Goal: Navigation & Orientation: Find specific page/section

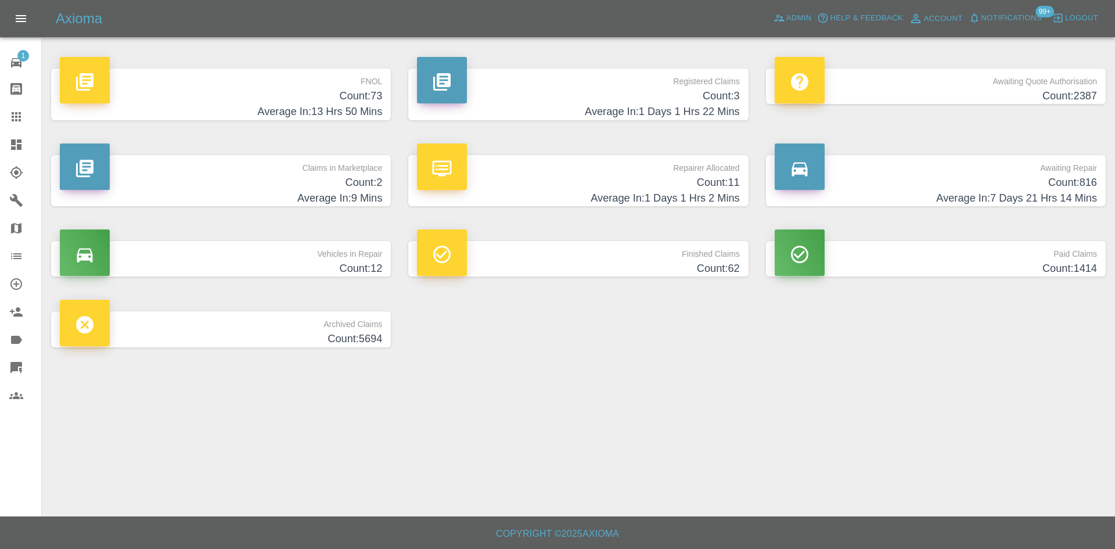
click at [247, 193] on h4 "Average In: 9 Mins" at bounding box center [221, 198] width 322 height 16
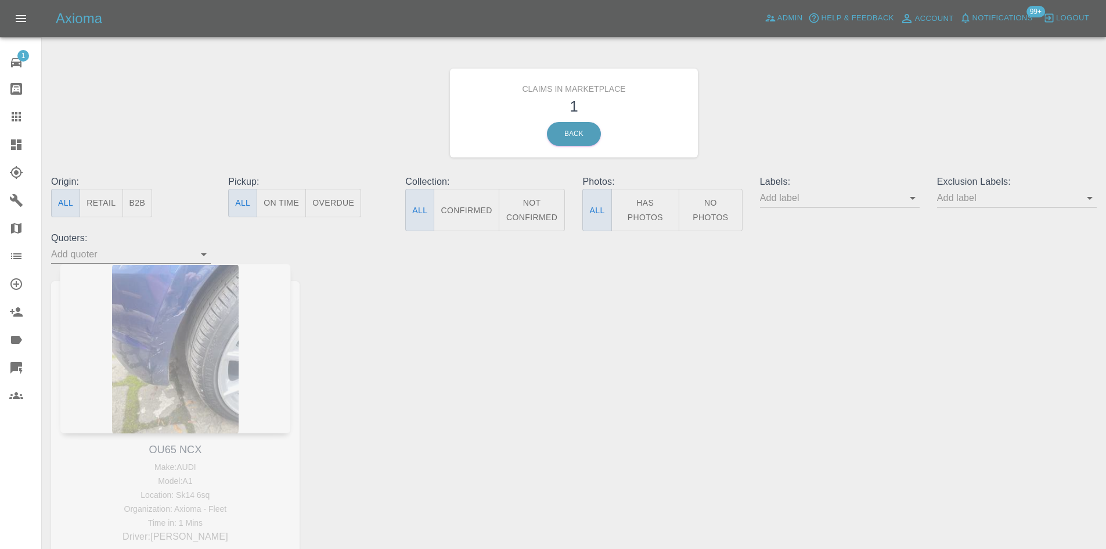
click at [9, 142] on link "Dashboard" at bounding box center [20, 145] width 41 height 28
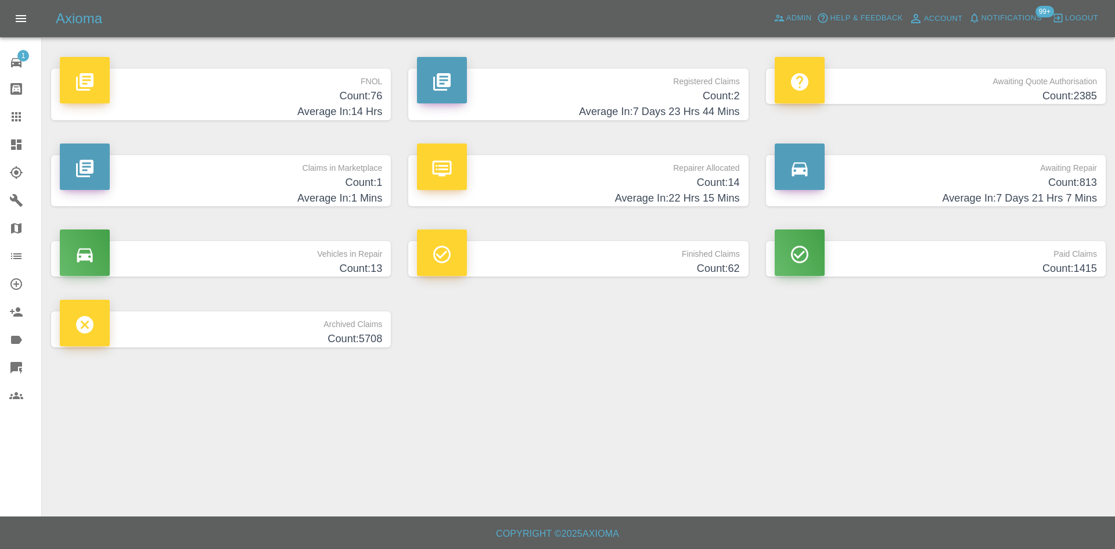
click at [642, 95] on h4 "Count: 2" at bounding box center [578, 96] width 322 height 16
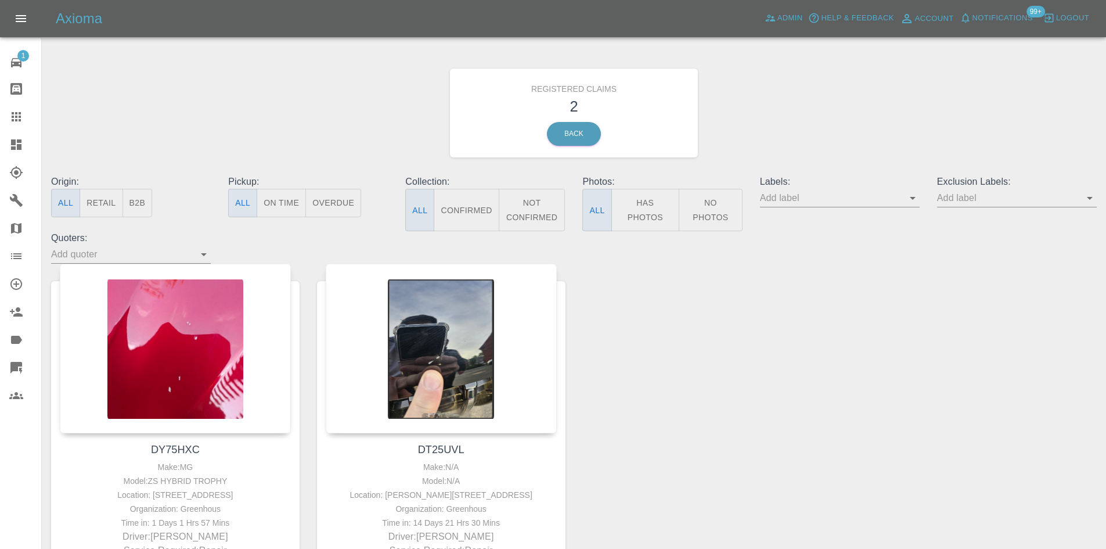
click at [15, 145] on icon at bounding box center [16, 144] width 10 height 10
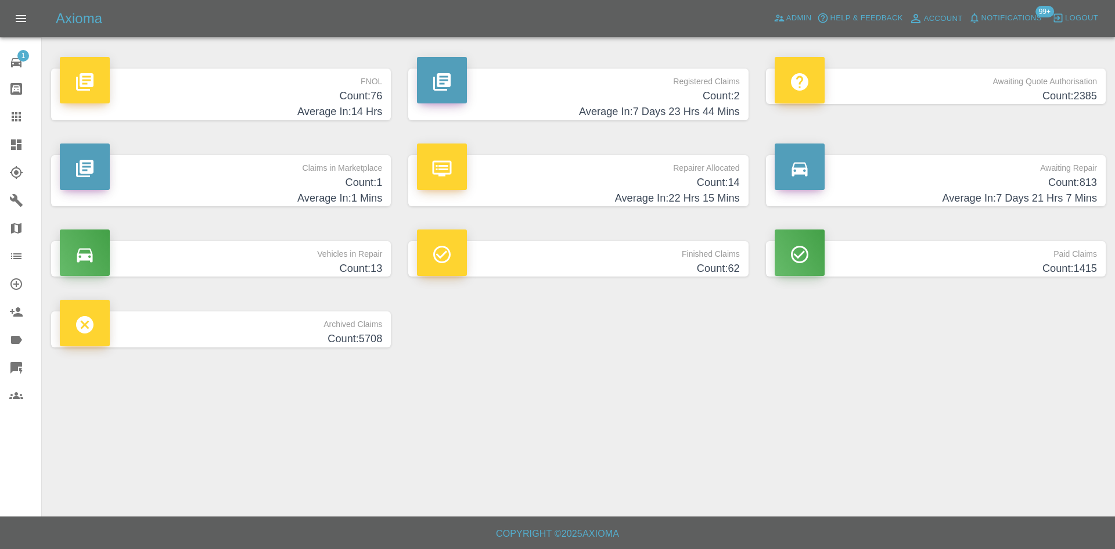
click at [1012, 170] on p "Awaiting Repair" at bounding box center [936, 165] width 322 height 20
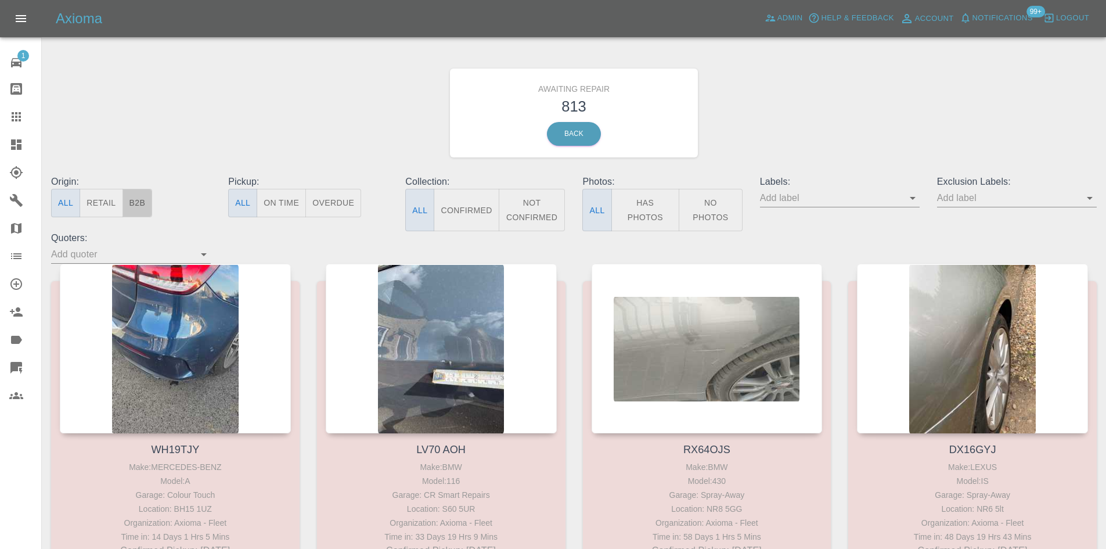
click at [143, 201] on button "B2B" at bounding box center [138, 203] width 30 height 28
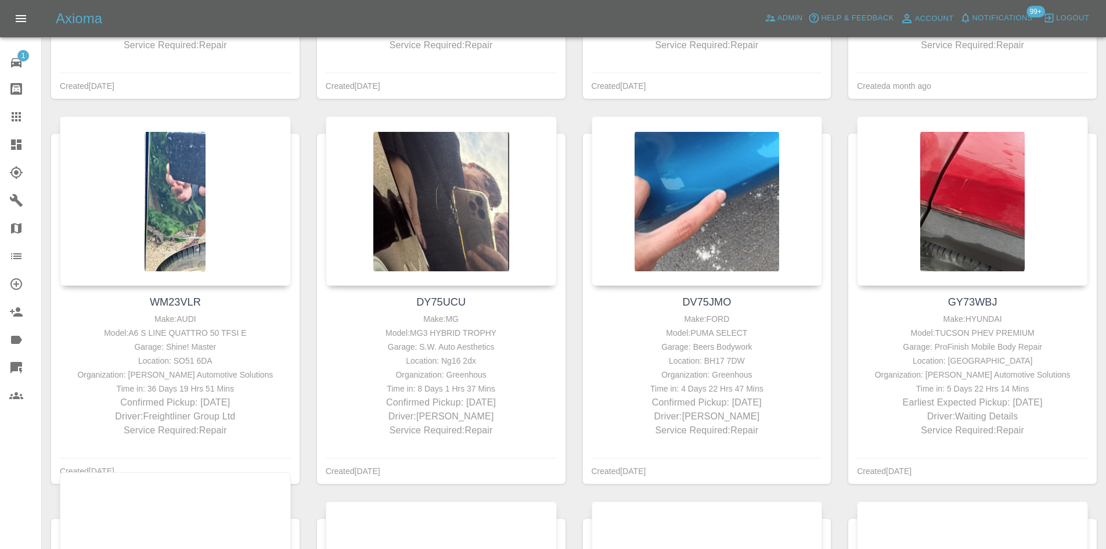
scroll to position [1858, 0]
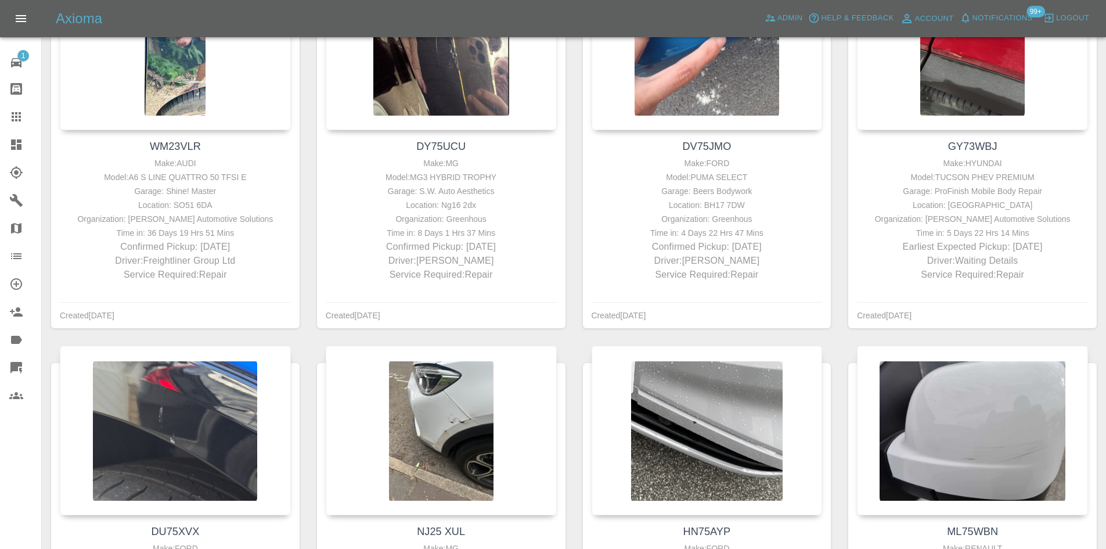
drag, startPoint x: 30, startPoint y: 138, endPoint x: 36, endPoint y: 135, distance: 6.5
click at [32, 138] on div at bounding box center [25, 145] width 33 height 14
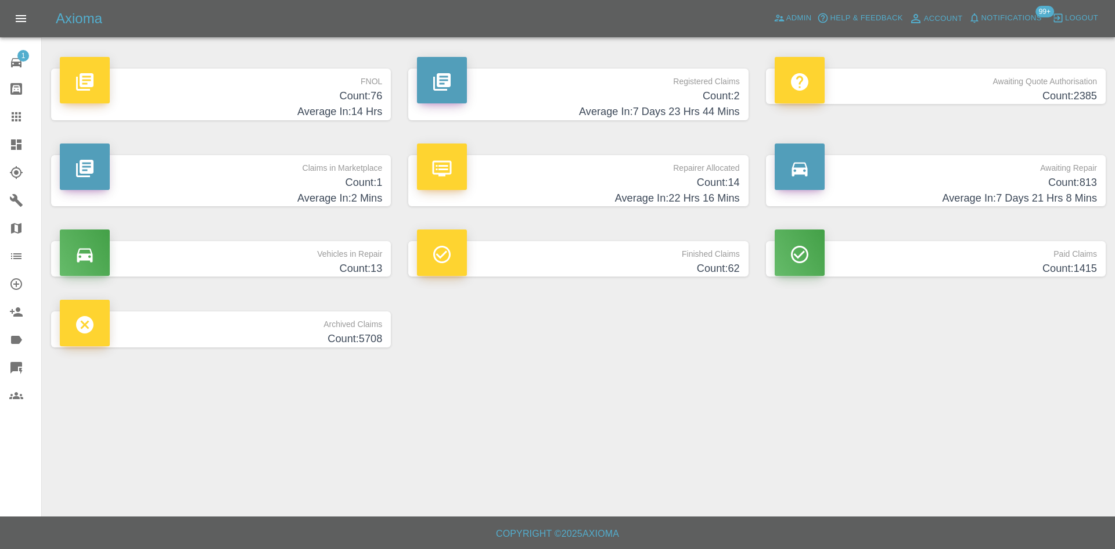
drag, startPoint x: 166, startPoint y: 136, endPoint x: 165, endPoint y: 125, distance: 10.5
click at [166, 127] on div "FNOL Count: 76 Average In: 14 Hrs" at bounding box center [220, 94] width 357 height 87
click at [166, 110] on h4 "Average In: 14 Hrs" at bounding box center [221, 112] width 322 height 16
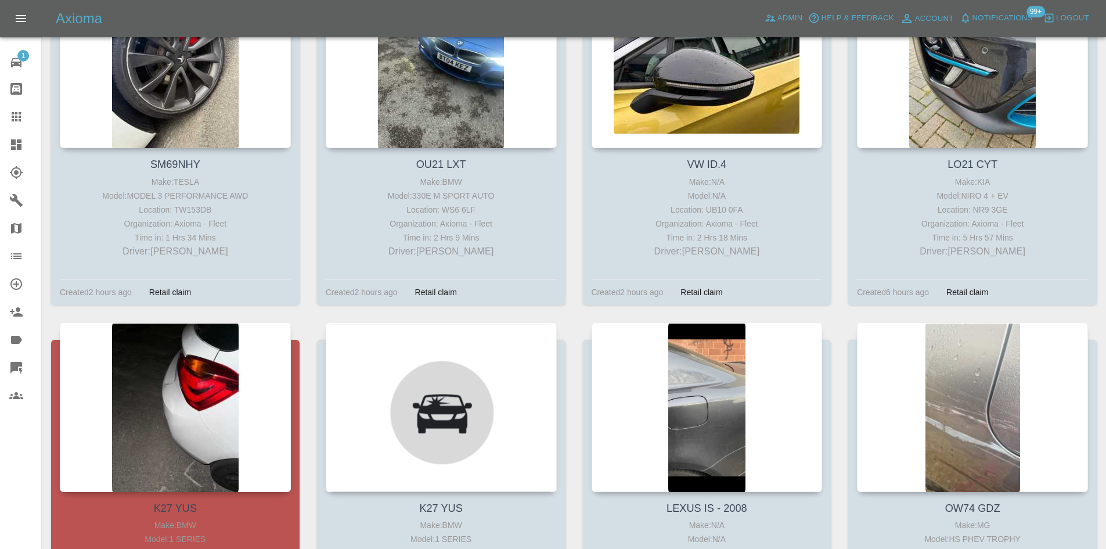
scroll to position [1452, 0]
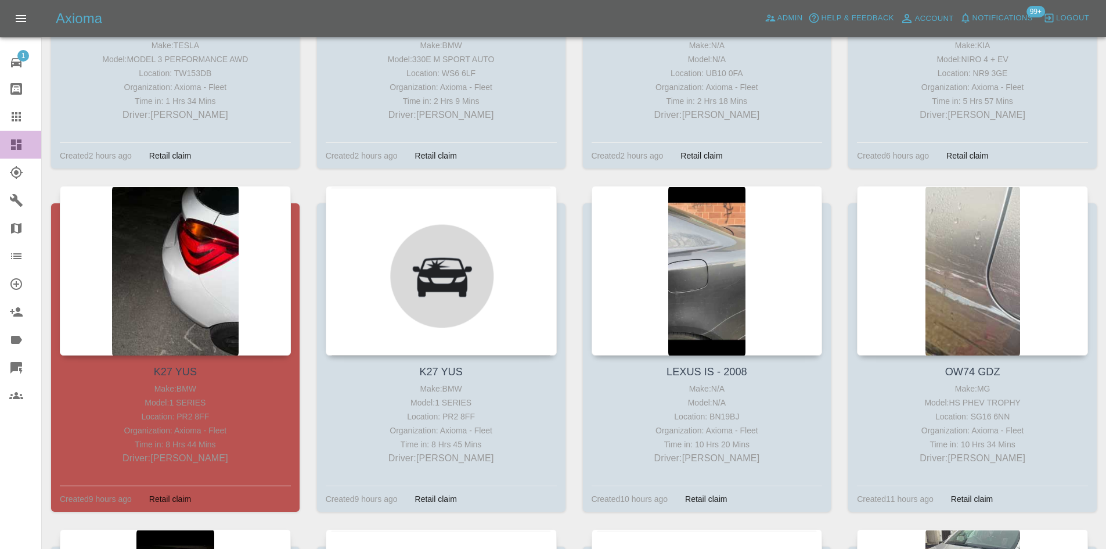
click at [3, 141] on link "Dashboard" at bounding box center [20, 145] width 41 height 28
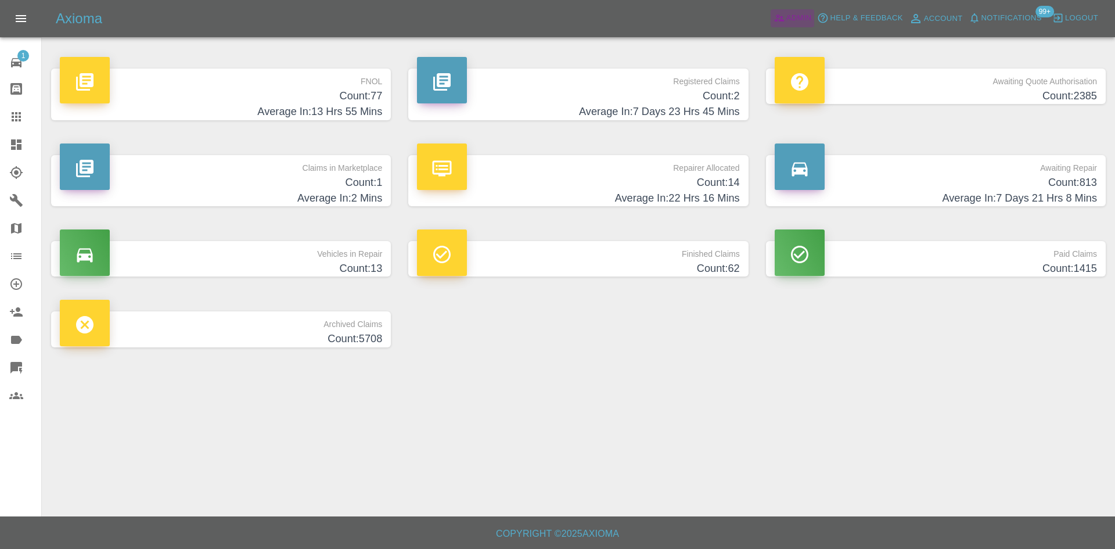
click at [793, 20] on span "Admin" at bounding box center [799, 18] width 26 height 13
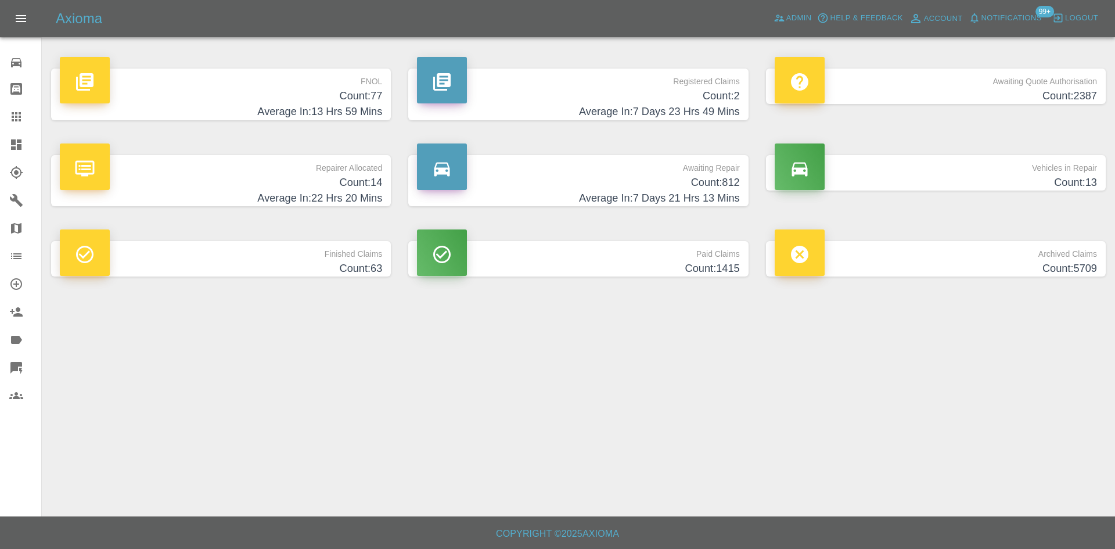
click at [790, 7] on div "Axioma Admin Help & Feedback Account Notifications 99+ Logout" at bounding box center [557, 18] width 1115 height 37
click at [793, 20] on span "Admin" at bounding box center [799, 18] width 26 height 13
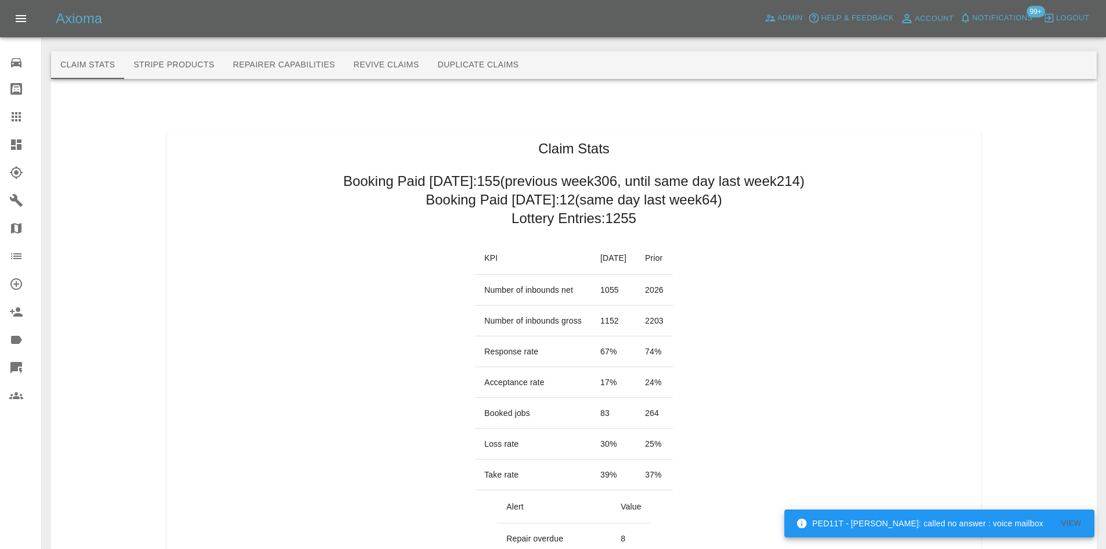
click at [30, 134] on link "Dashboard" at bounding box center [20, 145] width 41 height 28
